Goal: Task Accomplishment & Management: Use online tool/utility

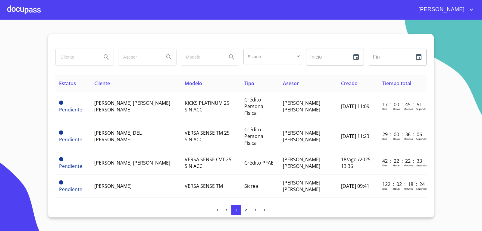
click at [84, 57] on input "search" at bounding box center [76, 57] width 41 height 16
type input "SET"
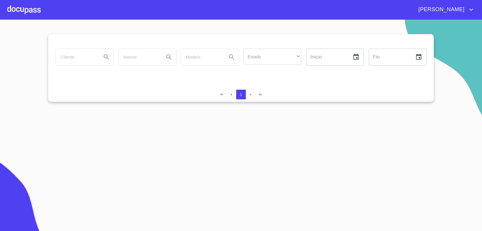
click at [78, 43] on div at bounding box center [240, 41] width 371 height 14
click at [81, 74] on div "Estado ​ ​ Inicio ​ Fin ​" at bounding box center [240, 60] width 371 height 29
click at [75, 53] on input "search" at bounding box center [76, 57] width 41 height 16
type input "SET"
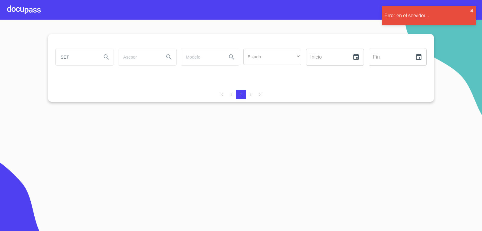
click at [469, 9] on div "Error en el servidor... ✖︎" at bounding box center [429, 15] width 94 height 19
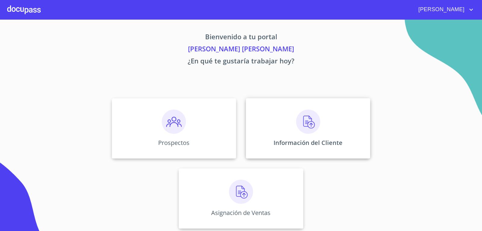
click at [305, 133] on img at bounding box center [308, 121] width 24 height 24
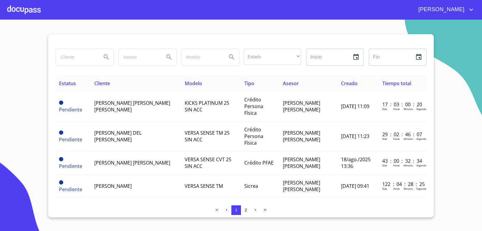
click at [73, 59] on input "search" at bounding box center [76, 57] width 41 height 16
type input "SET"
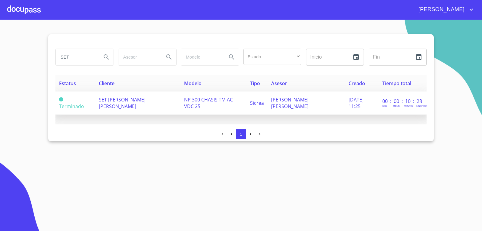
click at [118, 107] on span "SET NAHUN CASTELAN DIAZ BARRIGA" at bounding box center [122, 102] width 47 height 13
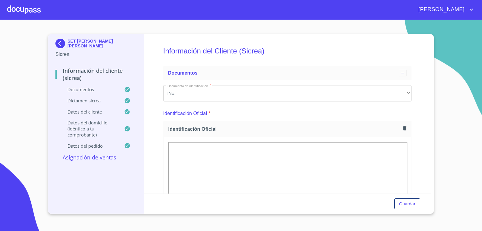
click at [92, 156] on p "Asignación de Ventas" at bounding box center [95, 156] width 81 height 7
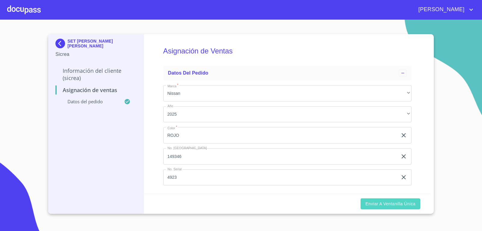
click at [401, 208] on button "Enviar a Ventanilla Única" at bounding box center [391, 203] width 60 height 11
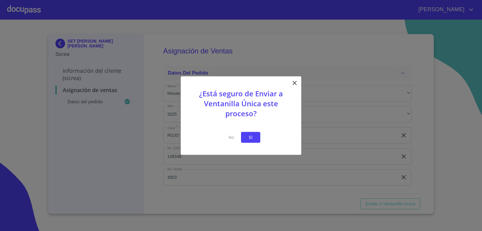
click at [256, 139] on button "Si" at bounding box center [250, 136] width 19 height 11
